Goal: Task Accomplishment & Management: Complete application form

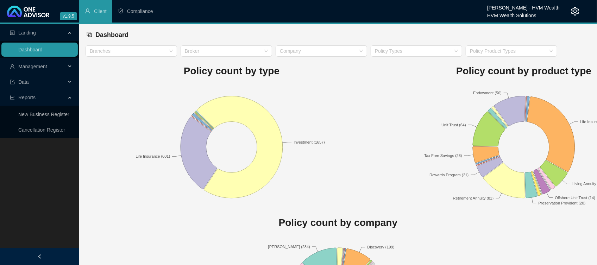
click at [46, 65] on span "Management" at bounding box center [32, 67] width 29 height 6
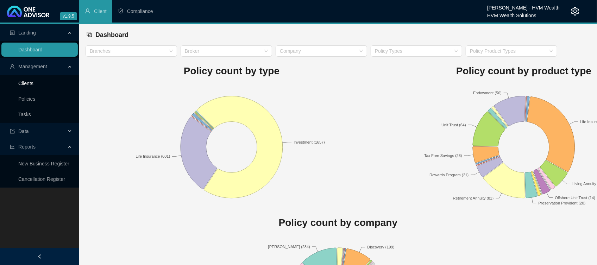
click at [30, 82] on link "Clients" at bounding box center [25, 84] width 15 height 6
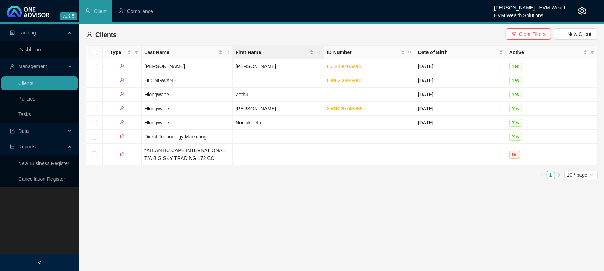
click at [322, 51] on th "First Name" at bounding box center [278, 53] width 91 height 14
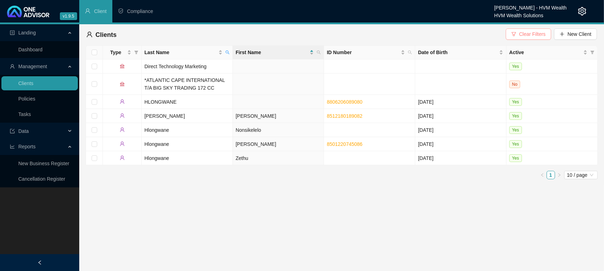
click at [514, 36] on icon "filter" at bounding box center [513, 34] width 5 height 5
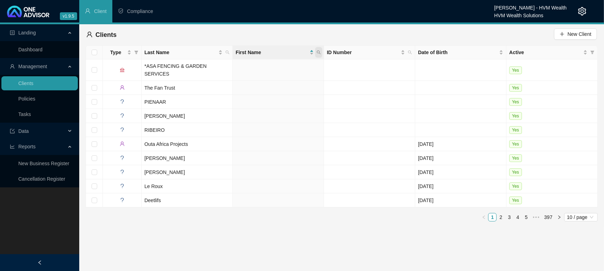
click at [316, 53] on icon "search" at bounding box center [318, 52] width 4 height 4
type input "sIVANATHA"
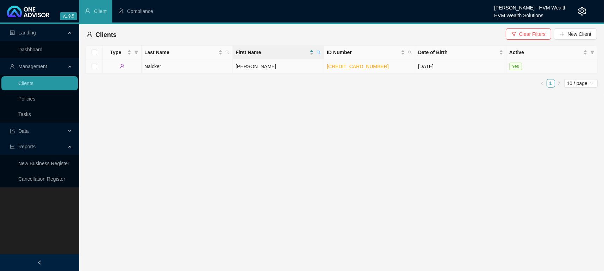
click at [143, 67] on td "Naicker" at bounding box center [187, 66] width 91 height 14
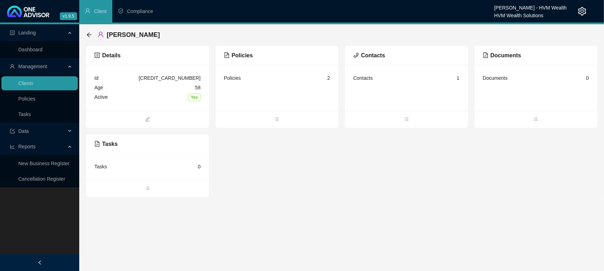
click at [292, 166] on div "Details Id [CREDIT_CARD_NUMBER] Age [DEMOGRAPHIC_DATA] Active Yes Policies Poli…" at bounding box center [342, 121] width 512 height 152
click at [277, 121] on icon "bars" at bounding box center [276, 119] width 5 height 5
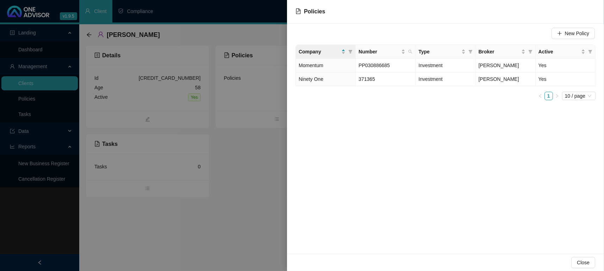
click at [376, 132] on div "New Policy Company Number Type Broker Active Momentum PP030886685 Investment [P…" at bounding box center [445, 139] width 317 height 231
click at [568, 34] on span "New Policy" at bounding box center [577, 34] width 24 height 8
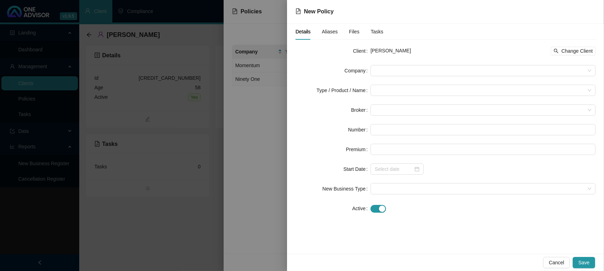
click at [399, 63] on form "Client [PERSON_NAME] Change Client Company Type / Product / Name Broker Number …" at bounding box center [445, 129] width 300 height 169
click at [552, 262] on span "Cancel" at bounding box center [555, 263] width 15 height 8
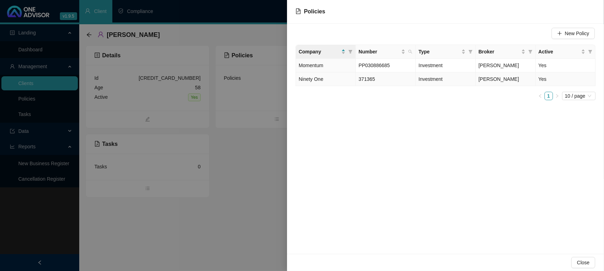
click at [304, 81] on span "Ninety One" at bounding box center [311, 79] width 25 height 6
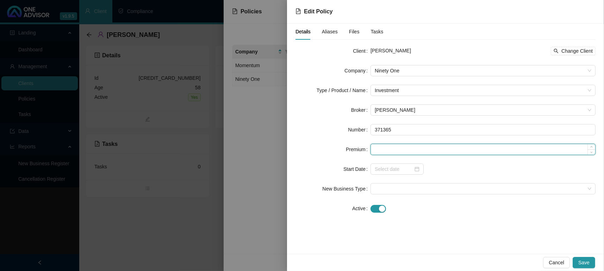
click at [394, 148] on input at bounding box center [483, 149] width 224 height 11
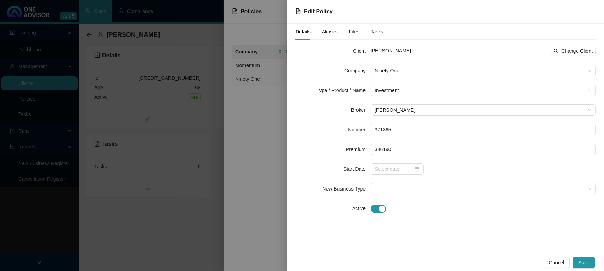
type input "346190.00"
click at [455, 170] on div at bounding box center [482, 169] width 225 height 11
click at [421, 172] on div at bounding box center [396, 169] width 53 height 11
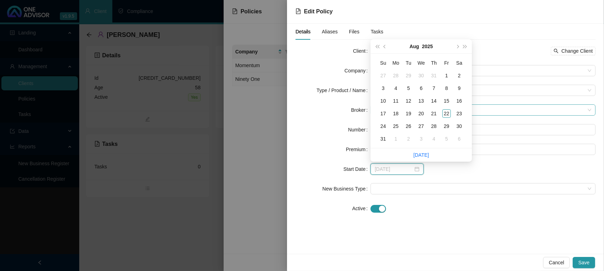
type input "[DATE]"
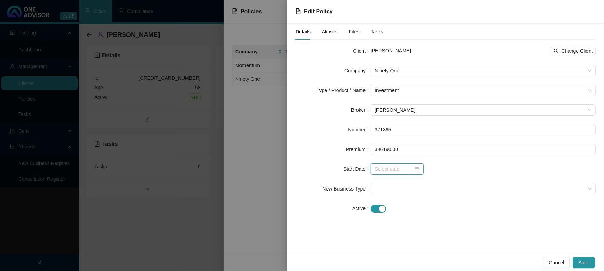
click at [420, 167] on div at bounding box center [396, 169] width 53 height 11
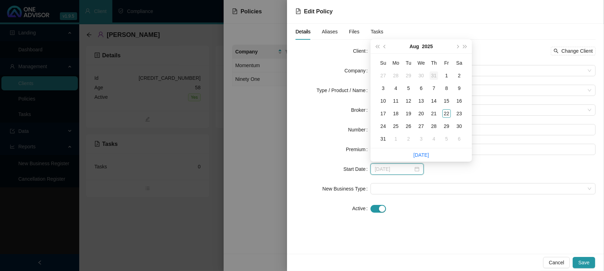
type input "[DATE]"
click at [410, 101] on div "12" at bounding box center [408, 101] width 8 height 8
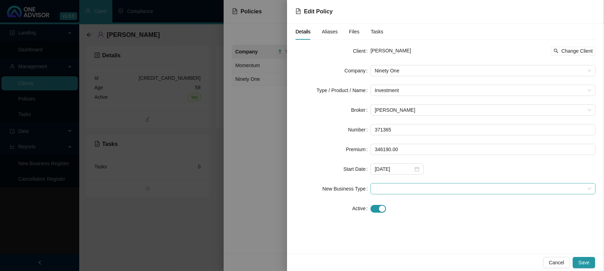
click at [415, 189] on span at bounding box center [483, 189] width 216 height 11
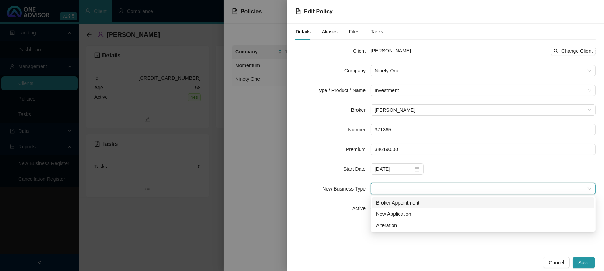
click at [415, 207] on div "Broker Appointment" at bounding box center [483, 202] width 222 height 11
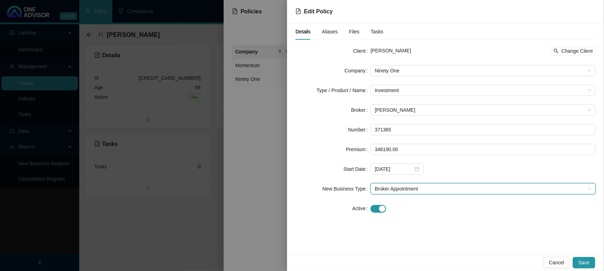
click at [412, 185] on span "Broker Appointment" at bounding box center [483, 189] width 216 height 11
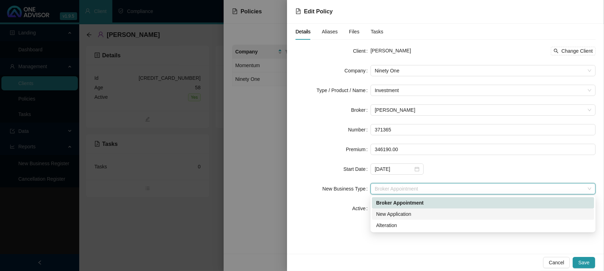
click at [410, 211] on div "New Application" at bounding box center [483, 215] width 214 height 8
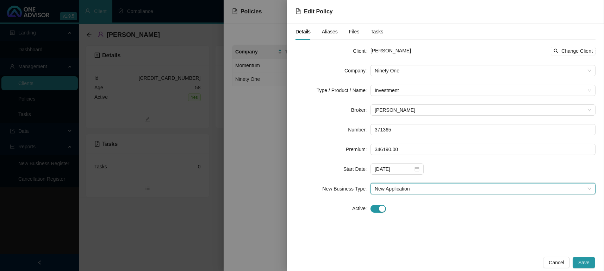
click at [327, 214] on div "Client [PERSON_NAME] Change Client Company Ninety One Type / Product / Name Inv…" at bounding box center [445, 133] width 300 height 177
click at [592, 260] on button "Save" at bounding box center [583, 262] width 23 height 11
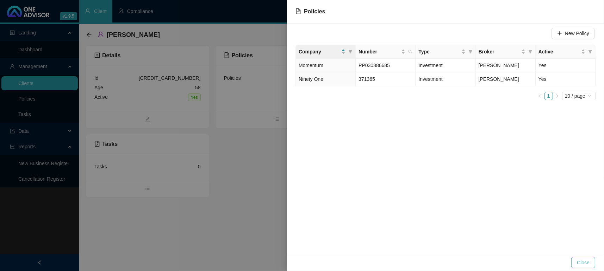
click at [583, 266] on span "Close" at bounding box center [583, 263] width 13 height 8
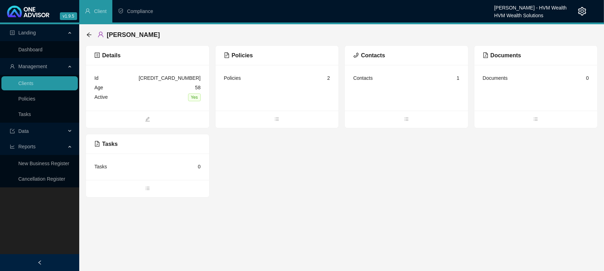
click at [282, 214] on main "Landing Dashboard Management Clients Policies Tasks Data Reports New Business R…" at bounding box center [302, 147] width 604 height 247
click at [6, 60] on div "Management" at bounding box center [39, 66] width 76 height 14
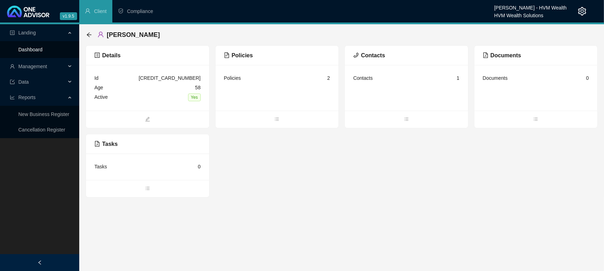
click at [21, 51] on link "Dashboard" at bounding box center [30, 50] width 24 height 6
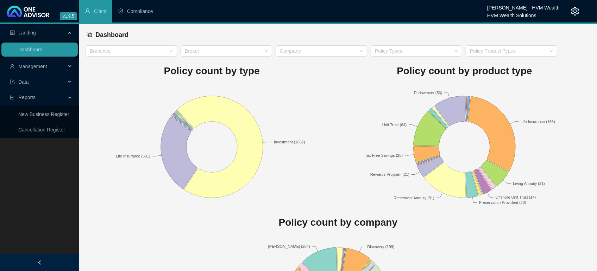
click at [384, 84] on div "Policy count by product type Endowment (56) Life Insurance (166) Living Annuity…" at bounding box center [464, 133] width 253 height 152
click at [43, 50] on link "Dashboard" at bounding box center [30, 50] width 24 height 6
click at [30, 52] on link "Dashboard" at bounding box center [30, 50] width 24 height 6
click at [47, 63] on span "Management" at bounding box center [38, 66] width 56 height 14
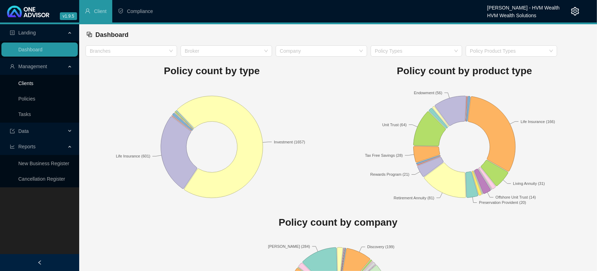
click at [33, 81] on link "Clients" at bounding box center [25, 84] width 15 height 6
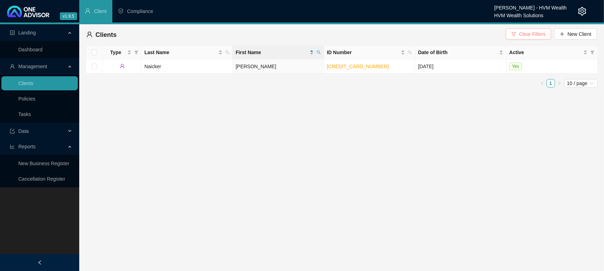
click at [515, 29] on button "Clear Filters" at bounding box center [527, 34] width 45 height 11
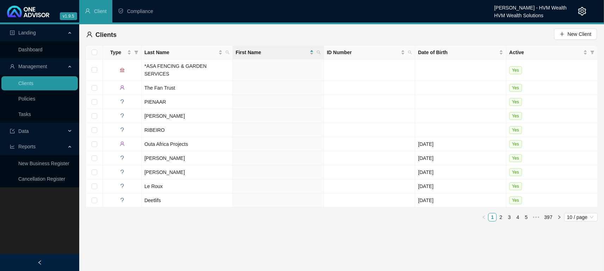
click at [308, 217] on main "Landing Dashboard Management Clients Policies Tasks Data Reports New Business R…" at bounding box center [302, 147] width 604 height 247
click at [319, 51] on icon "search" at bounding box center [318, 52] width 4 height 4
type input "[PERSON_NAME]"
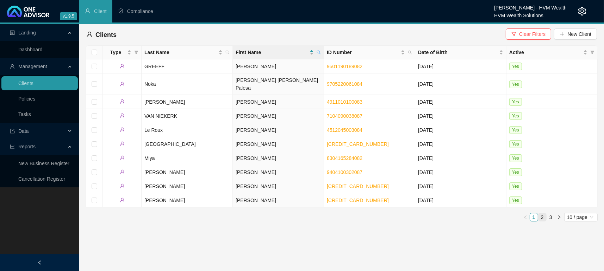
click at [543, 214] on link "2" at bounding box center [542, 218] width 8 height 8
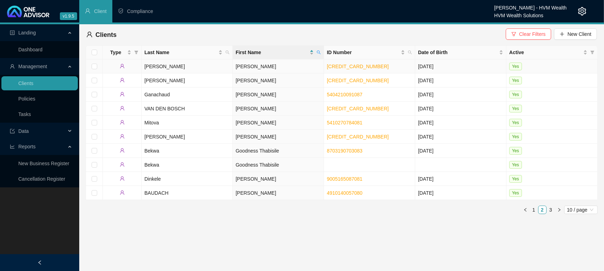
click at [151, 65] on td "[PERSON_NAME]" at bounding box center [187, 66] width 91 height 14
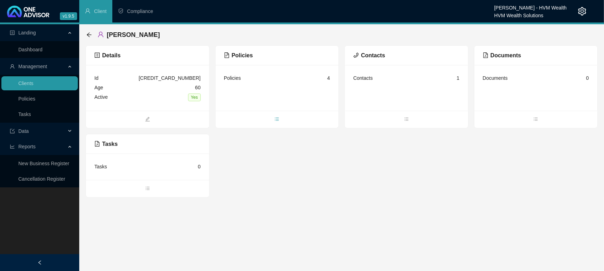
click at [275, 120] on icon "bars" at bounding box center [276, 119] width 5 height 5
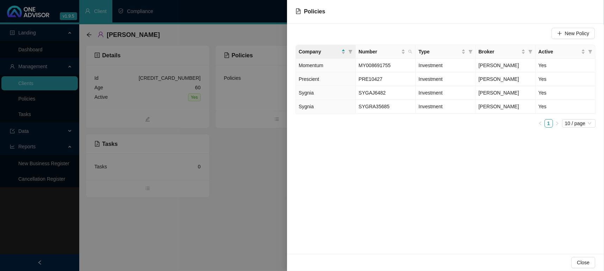
click at [390, 152] on div "New Policy Company Number Type Broker Active Momentum MY008691755 Investment [P…" at bounding box center [445, 139] width 317 height 231
click at [312, 81] on span "Prescient" at bounding box center [309, 79] width 20 height 6
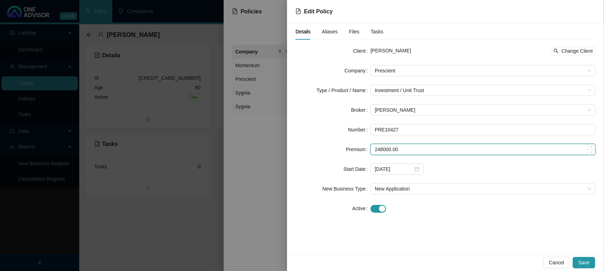
click at [402, 150] on input "248000.00" at bounding box center [483, 149] width 224 height 11
drag, startPoint x: 402, startPoint y: 150, endPoint x: 262, endPoint y: 157, distance: 139.6
click at [264, 157] on div "Edit Policy Details Aliases Files Tasks Client [PERSON_NAME] Change Client Comp…" at bounding box center [302, 135] width 604 height 271
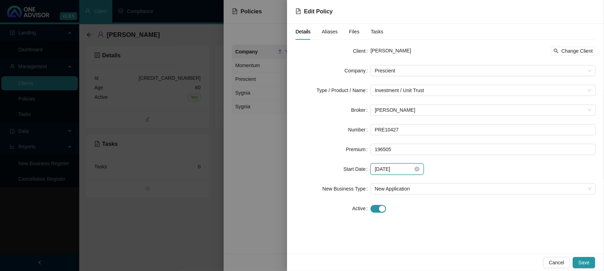
type input "196505.00"
click at [412, 165] on div "[DATE]" at bounding box center [396, 169] width 53 height 11
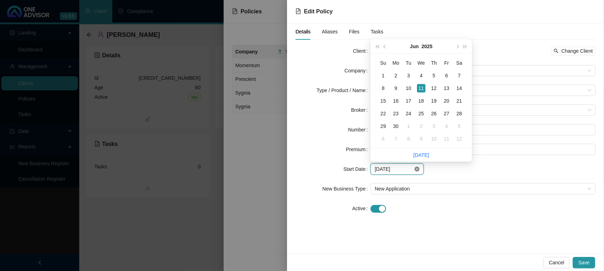
click at [416, 170] on icon "close-circle" at bounding box center [416, 169] width 5 height 5
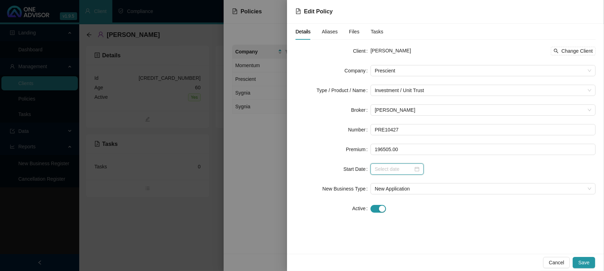
click at [400, 168] on input at bounding box center [394, 169] width 38 height 8
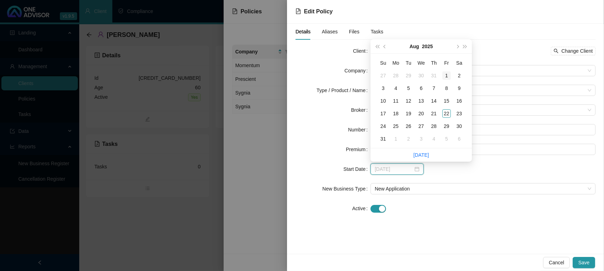
type input "[DATE]"
click at [384, 50] on button "prev-year" at bounding box center [385, 46] width 8 height 14
type input "[DATE]"
click at [408, 77] on div "1" at bounding box center [408, 75] width 8 height 8
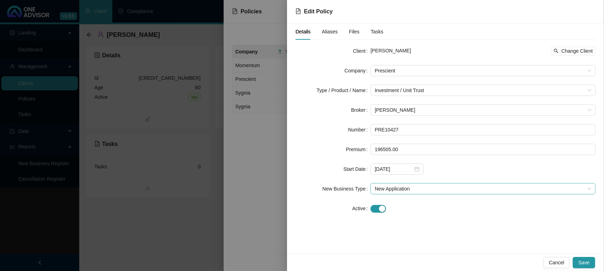
click at [404, 191] on span "New Application" at bounding box center [483, 189] width 216 height 11
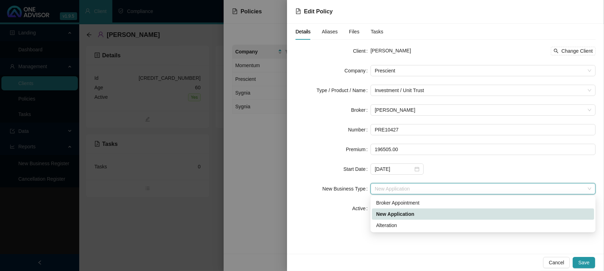
click at [408, 212] on div "New Application" at bounding box center [483, 215] width 214 height 8
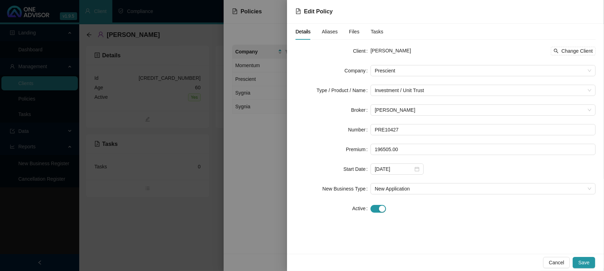
click at [451, 233] on div "Details Aliases Files Tasks Client [PERSON_NAME] Change Client Company Prescien…" at bounding box center [445, 139] width 317 height 231
click at [581, 267] on button "Save" at bounding box center [583, 262] width 23 height 11
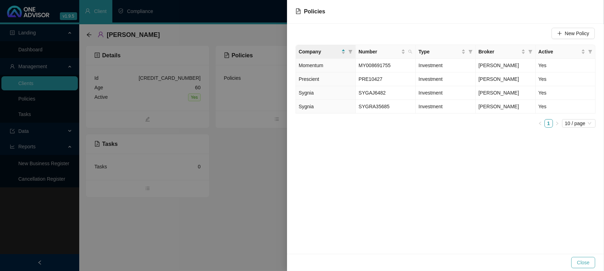
click at [573, 258] on button "Close" at bounding box center [583, 262] width 24 height 11
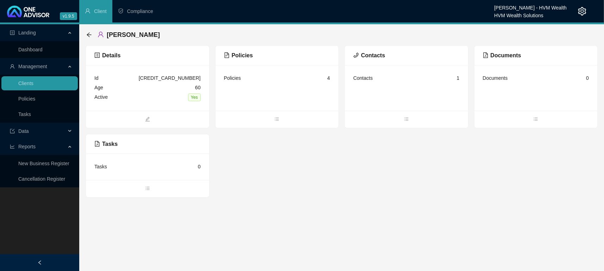
click at [410, 168] on div "Details Id [CREDIT_CARD_NUMBER] Age [DEMOGRAPHIC_DATA] Active Yes Policies Poli…" at bounding box center [342, 121] width 512 height 152
click at [43, 50] on link "Dashboard" at bounding box center [30, 50] width 24 height 6
